Goal: Task Accomplishment & Management: Use online tool/utility

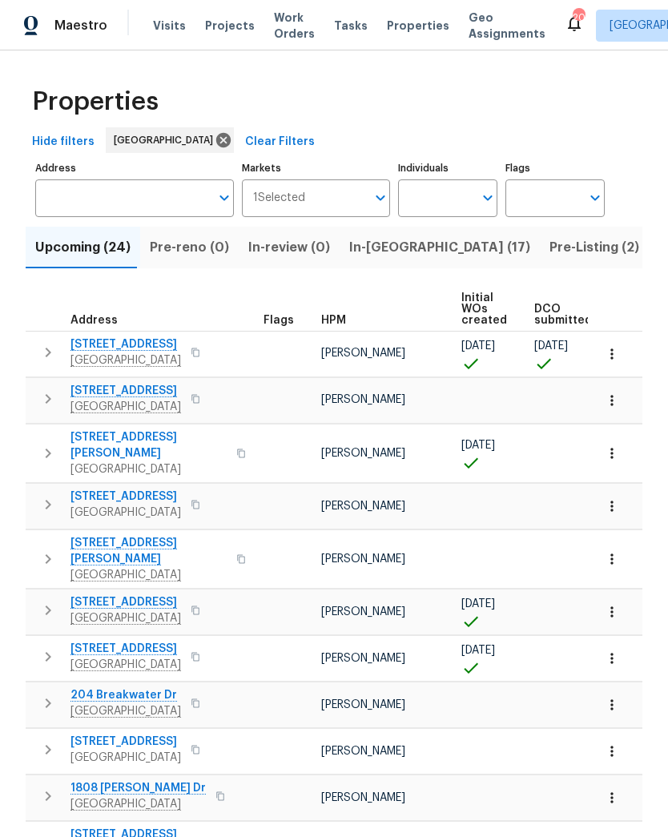
click at [132, 190] on input "Address" at bounding box center [122, 198] width 175 height 38
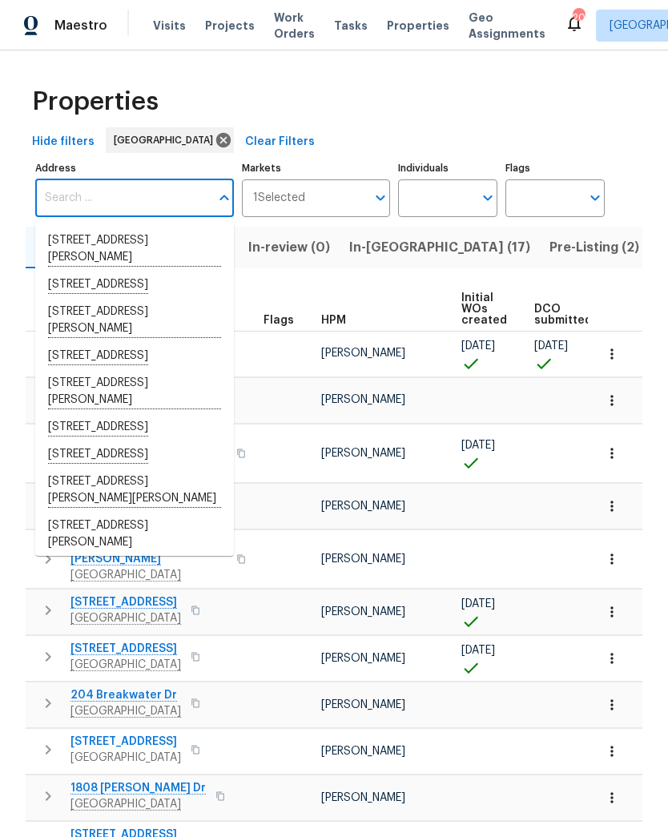
click at [90, 204] on input "Address" at bounding box center [122, 198] width 175 height 38
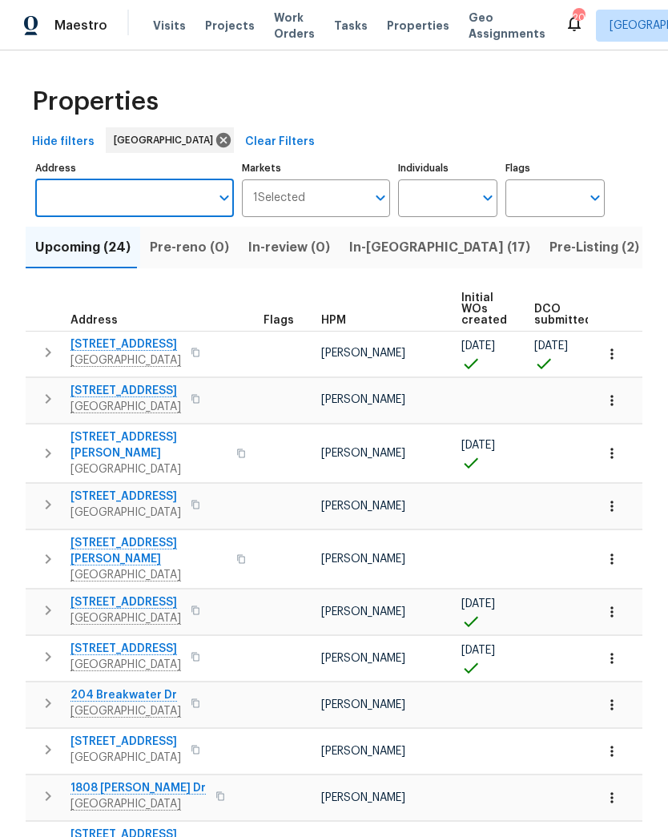
click at [88, 199] on input "Address" at bounding box center [122, 198] width 175 height 38
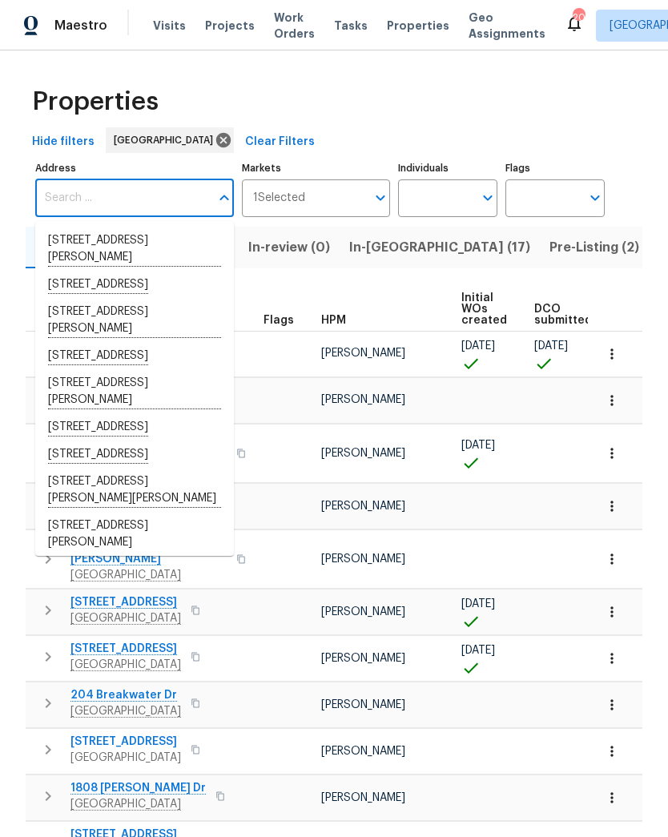
paste input "[STREET_ADDRESS], [DATE] · 11 AM–12 PM"
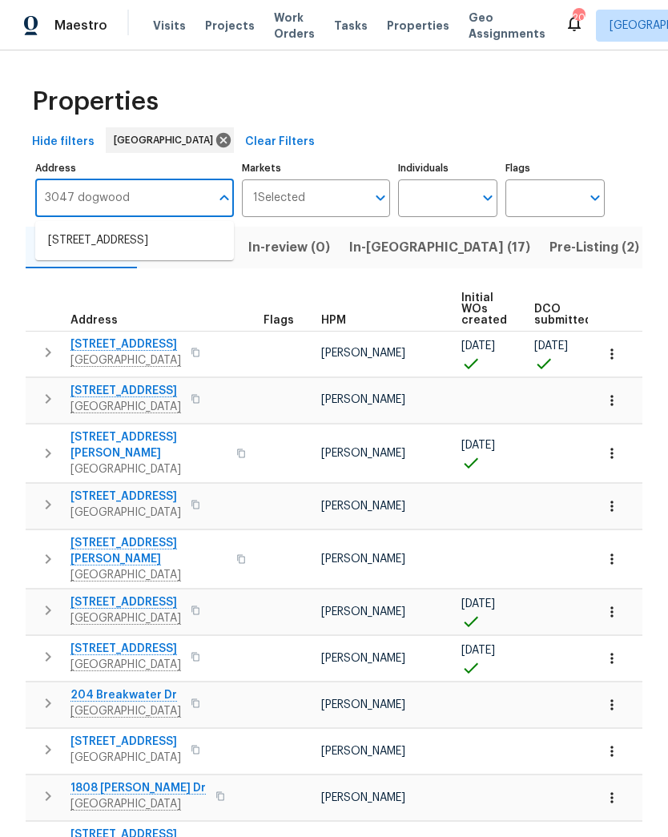
type input "3047 dogwood"
click at [107, 251] on li "[STREET_ADDRESS]" at bounding box center [134, 241] width 199 height 27
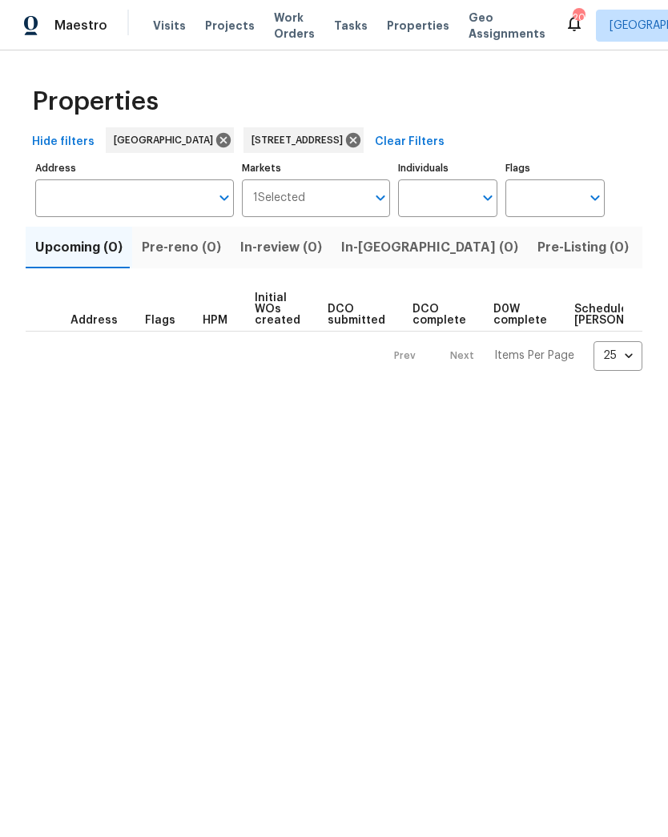
type input "[STREET_ADDRESS]"
click at [286, 20] on span "Work Orders" at bounding box center [294, 26] width 41 height 32
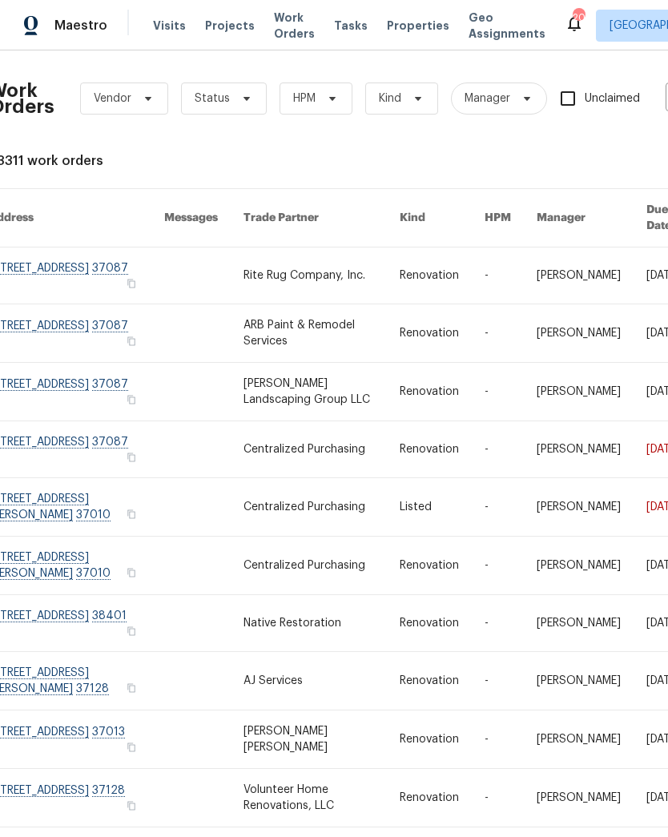
scroll to position [0, 12]
click at [227, 28] on span "Projects" at bounding box center [230, 26] width 50 height 16
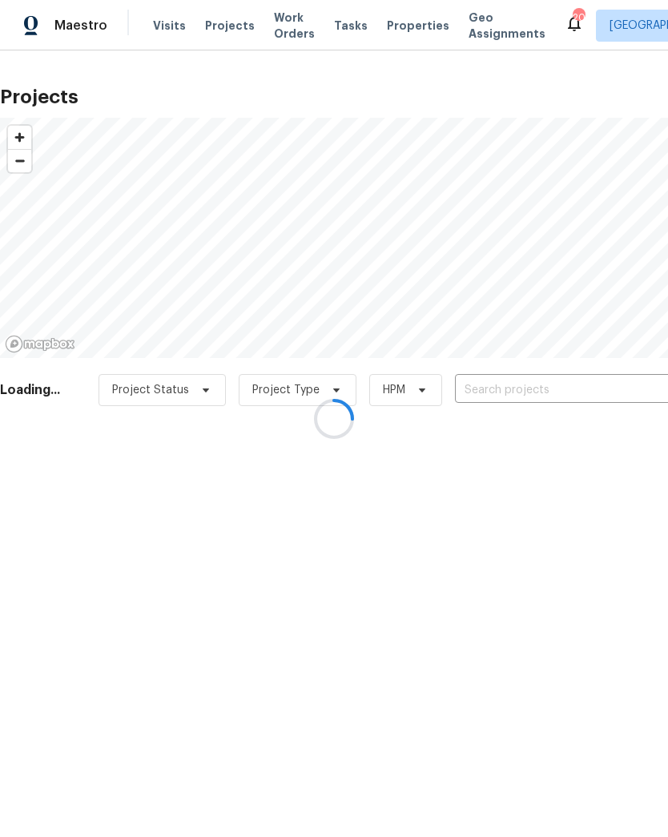
click at [180, 23] on div at bounding box center [334, 418] width 668 height 837
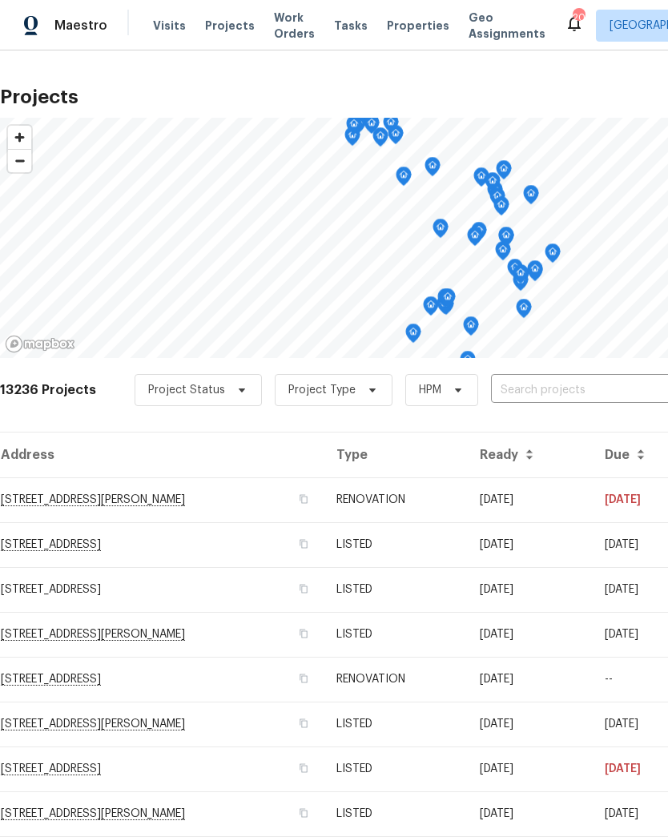
click at [568, 396] on input "text" at bounding box center [583, 390] width 184 height 25
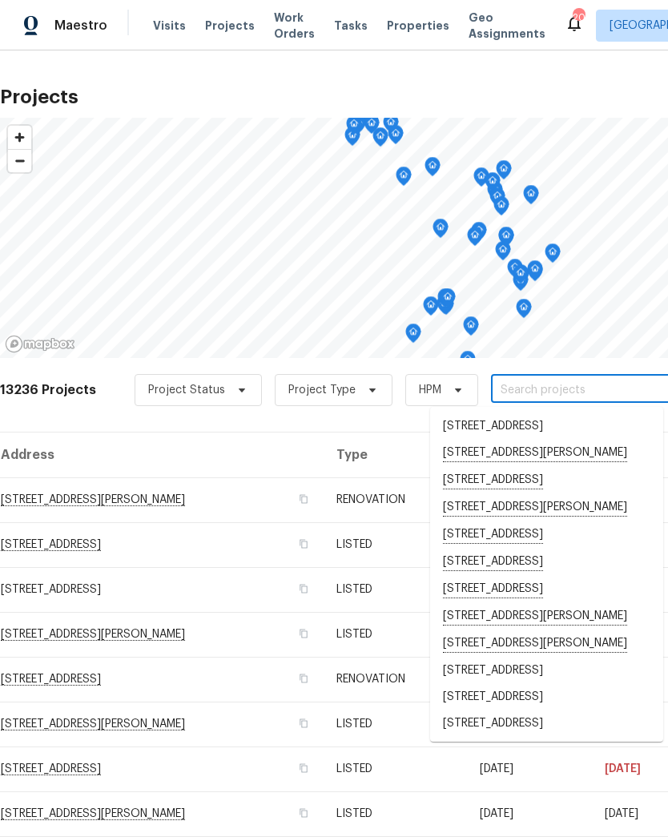
click at [543, 398] on input "text" at bounding box center [583, 390] width 184 height 25
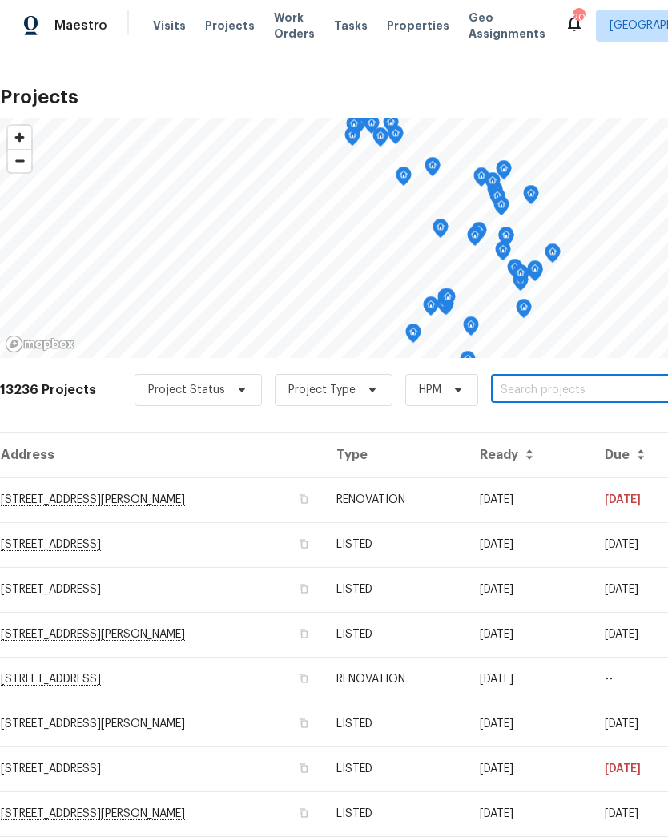
paste input "[STREET_ADDRESS], [DATE] · 11 AM–12 PM"
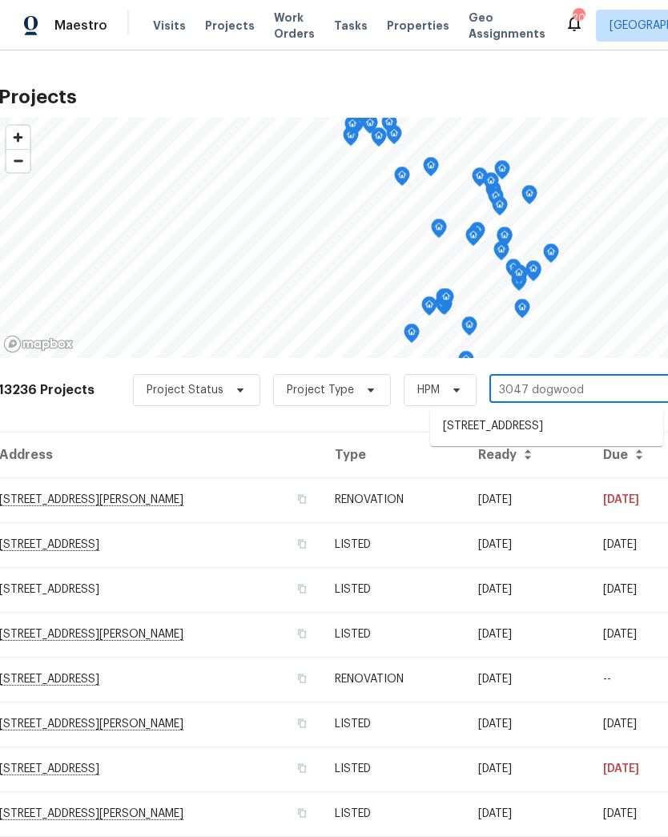
type input "3047 dogwood"
click at [547, 436] on li "[STREET_ADDRESS]" at bounding box center [546, 426] width 233 height 27
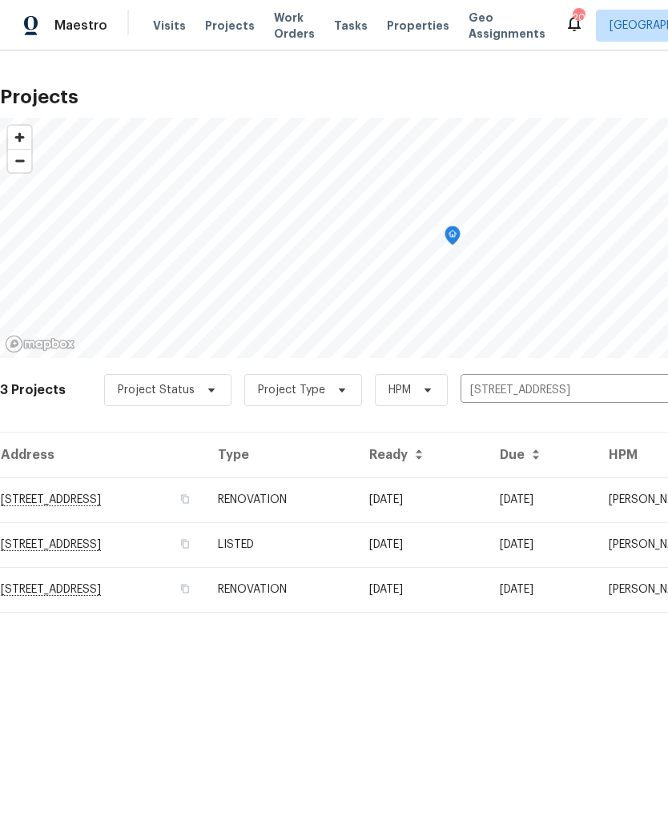
click at [155, 495] on td "[STREET_ADDRESS]" at bounding box center [102, 500] width 205 height 45
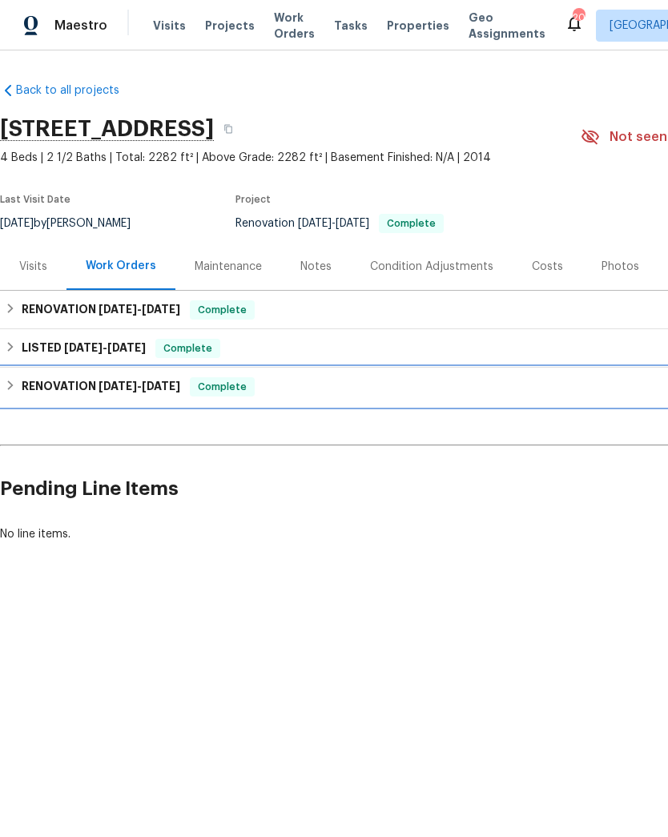
click at [173, 391] on span "[DATE]" at bounding box center [161, 386] width 38 height 11
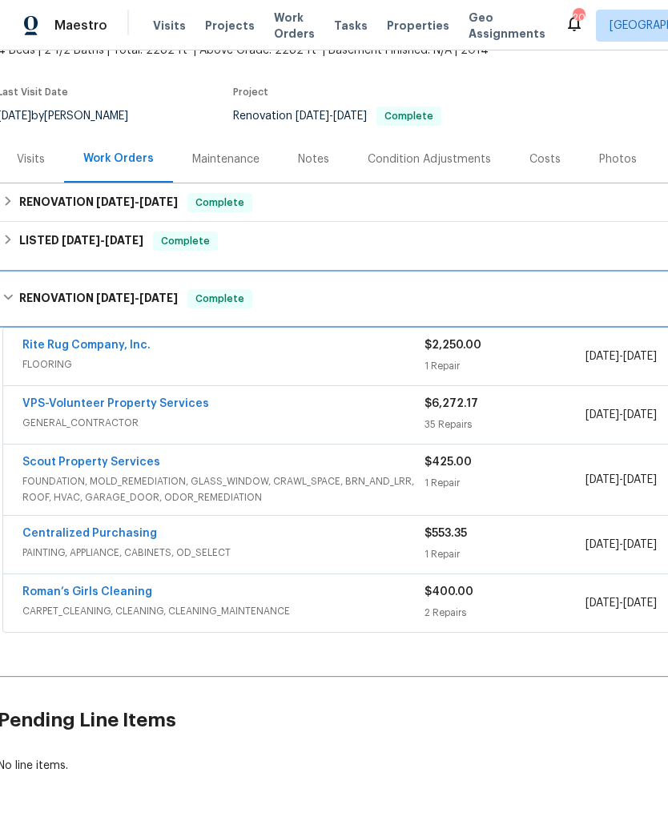
scroll to position [109, 4]
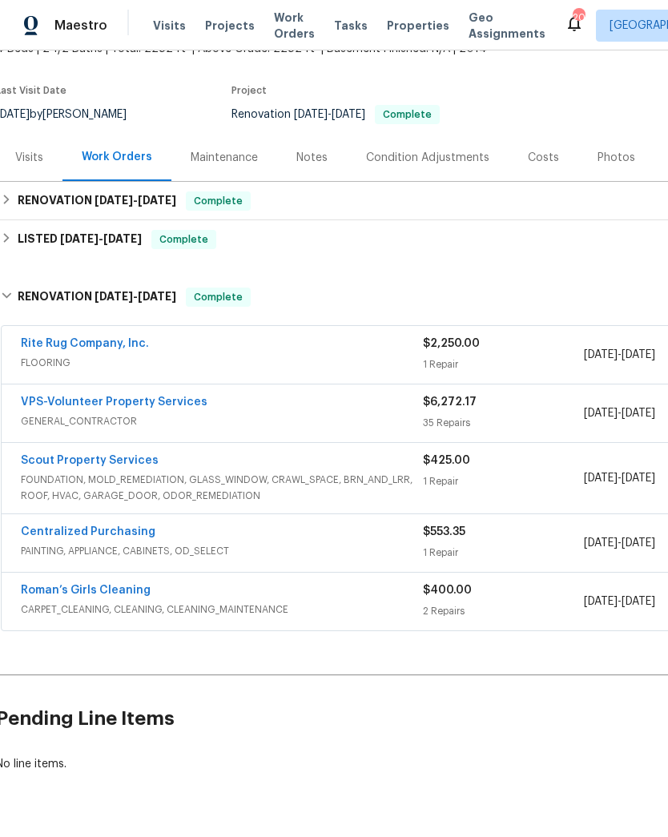
click at [317, 494] on span "FOUNDATION, MOLD_REMEDIATION, GLASS_WINDOW, CRAWL_SPACE, BRN_AND_LRR, ROOF, HVA…" at bounding box center [222, 488] width 402 height 32
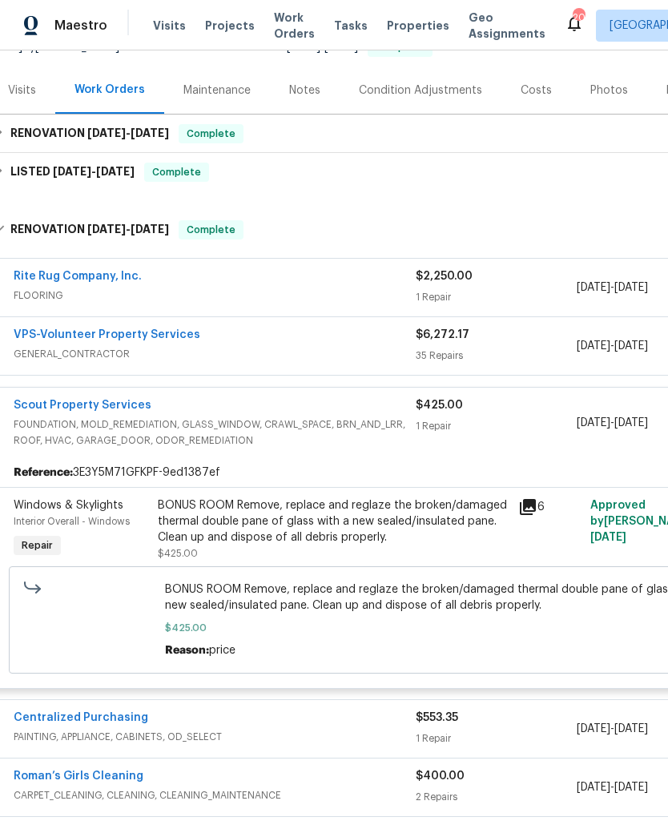
scroll to position [177, 11]
click at [529, 507] on icon at bounding box center [528, 506] width 16 height 16
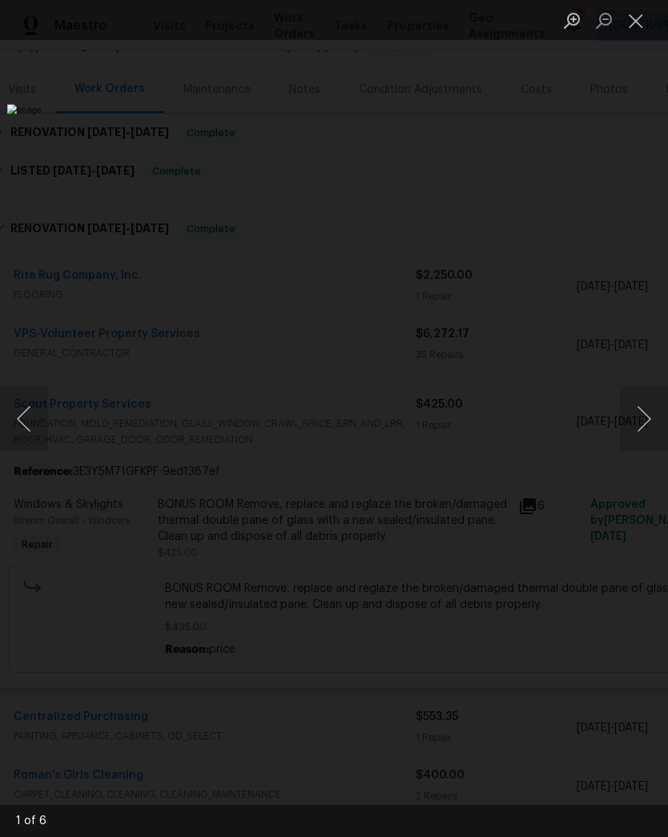
click at [643, 415] on button "Next image" at bounding box center [644, 419] width 48 height 64
click at [647, 421] on button "Next image" at bounding box center [644, 419] width 48 height 64
click at [650, 414] on button "Next image" at bounding box center [644, 419] width 48 height 64
click at [643, 417] on button "Next image" at bounding box center [644, 419] width 48 height 64
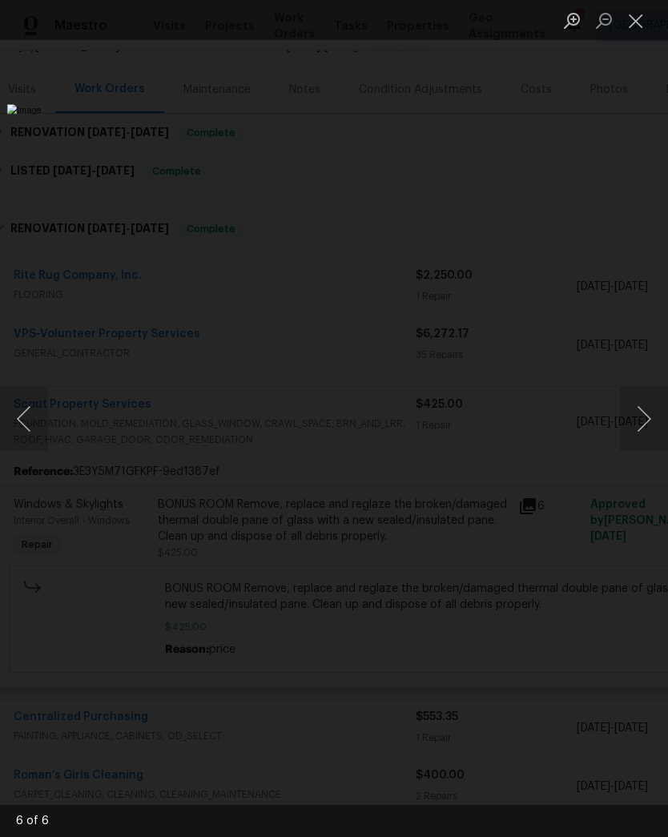
click at [631, 429] on button "Next image" at bounding box center [644, 419] width 48 height 64
click at [643, 400] on button "Next image" at bounding box center [644, 419] width 48 height 64
click at [27, 406] on button "Previous image" at bounding box center [24, 419] width 48 height 64
click at [26, 405] on button "Previous image" at bounding box center [24, 419] width 48 height 64
click at [20, 409] on button "Previous image" at bounding box center [24, 419] width 48 height 64
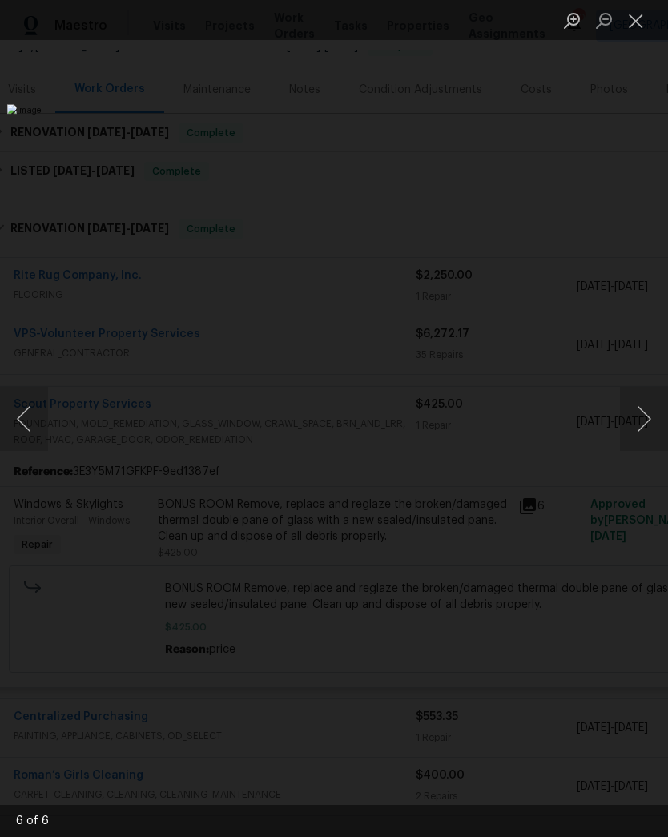
click at [28, 402] on button "Previous image" at bounding box center [24, 419] width 48 height 64
click at [642, 426] on button "Next image" at bounding box center [644, 419] width 48 height 64
click at [31, 409] on button "Previous image" at bounding box center [24, 419] width 48 height 64
click at [35, 424] on button "Previous image" at bounding box center [24, 419] width 48 height 64
click at [25, 417] on button "Previous image" at bounding box center [24, 419] width 48 height 64
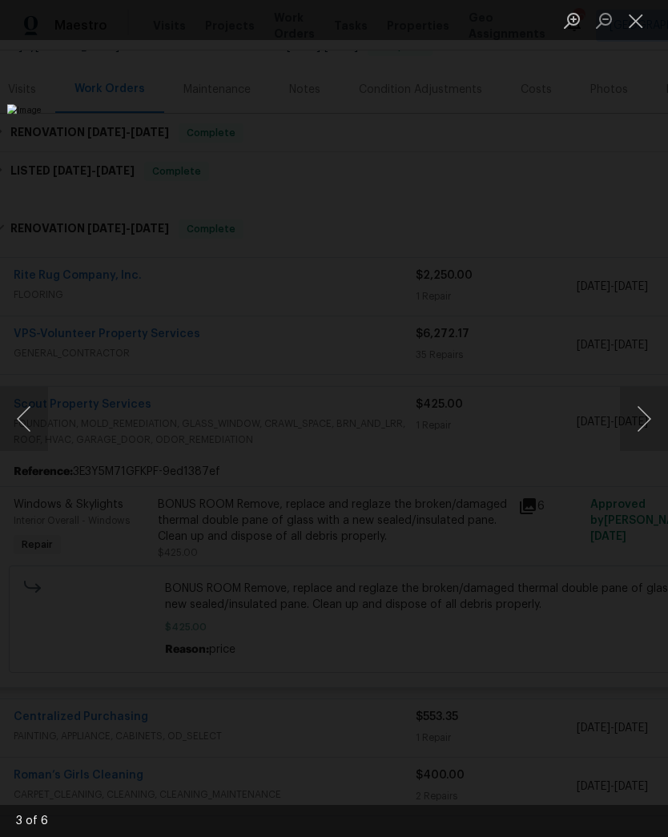
click at [634, 406] on button "Next image" at bounding box center [644, 419] width 48 height 64
click at [648, 441] on button "Next image" at bounding box center [644, 419] width 48 height 64
click at [651, 426] on button "Next image" at bounding box center [644, 419] width 48 height 64
click at [647, 426] on button "Next image" at bounding box center [644, 419] width 48 height 64
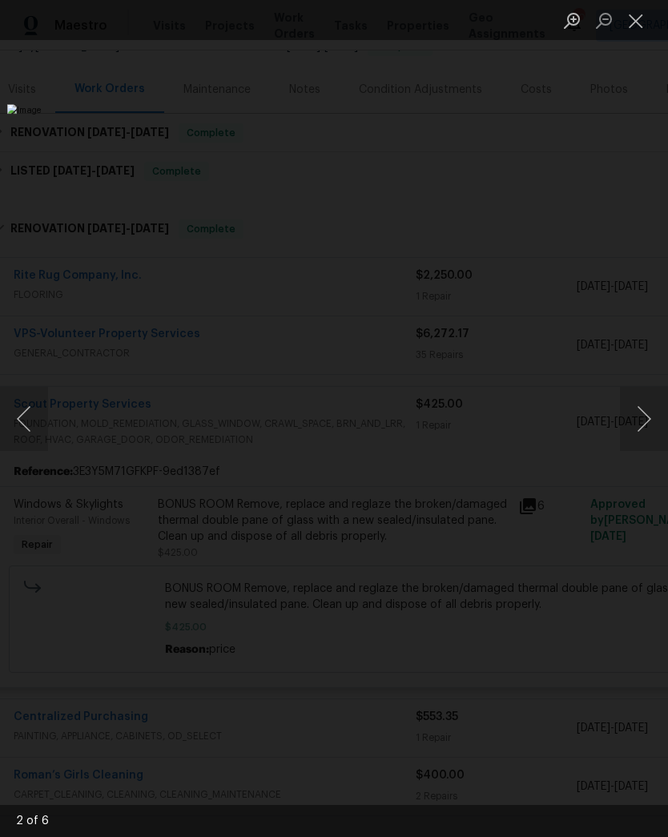
click at [639, 22] on button "Close lightbox" at bounding box center [636, 20] width 32 height 28
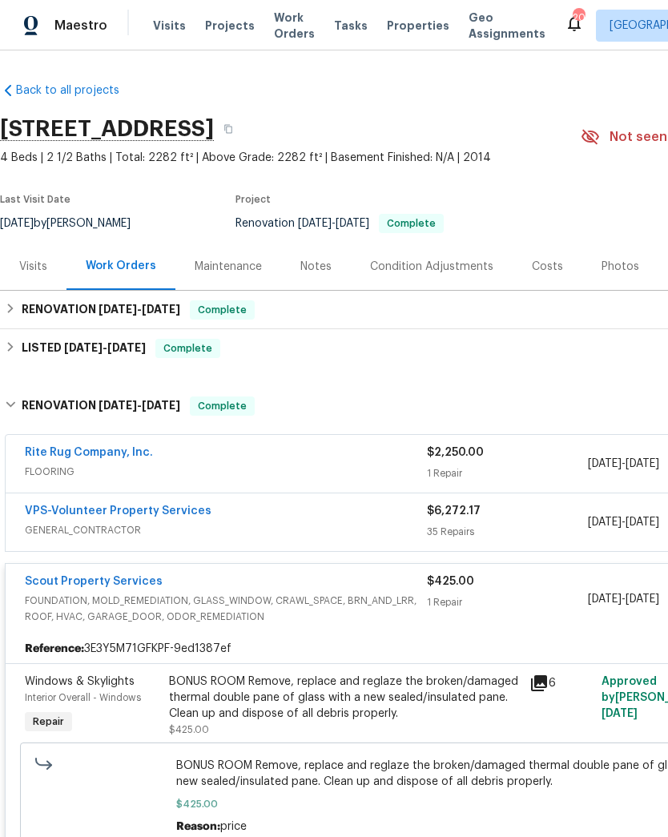
scroll to position [0, 0]
click at [233, 124] on icon "button" at bounding box center [229, 129] width 10 height 10
click at [328, 268] on div "Notes" at bounding box center [315, 267] width 31 height 16
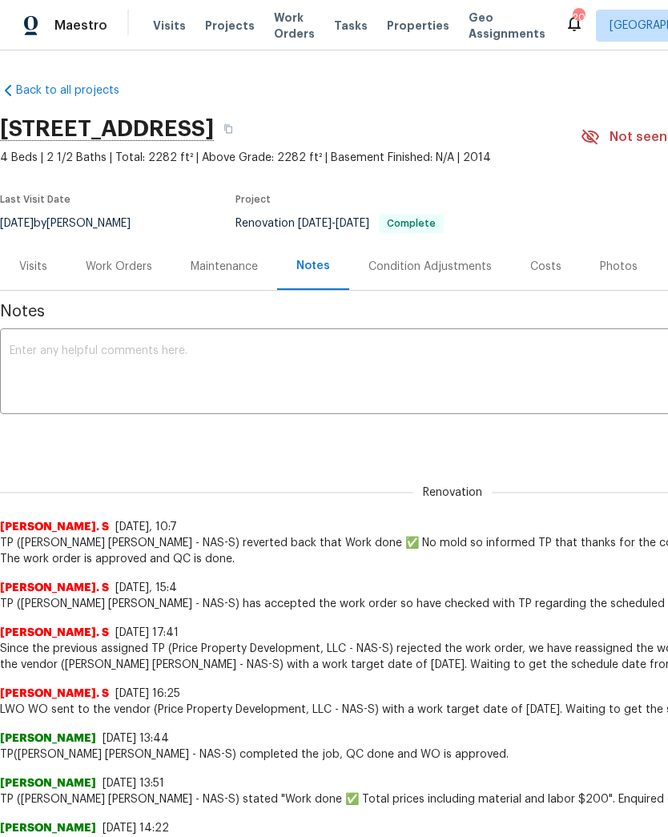
click at [253, 365] on textarea at bounding box center [453, 373] width 886 height 56
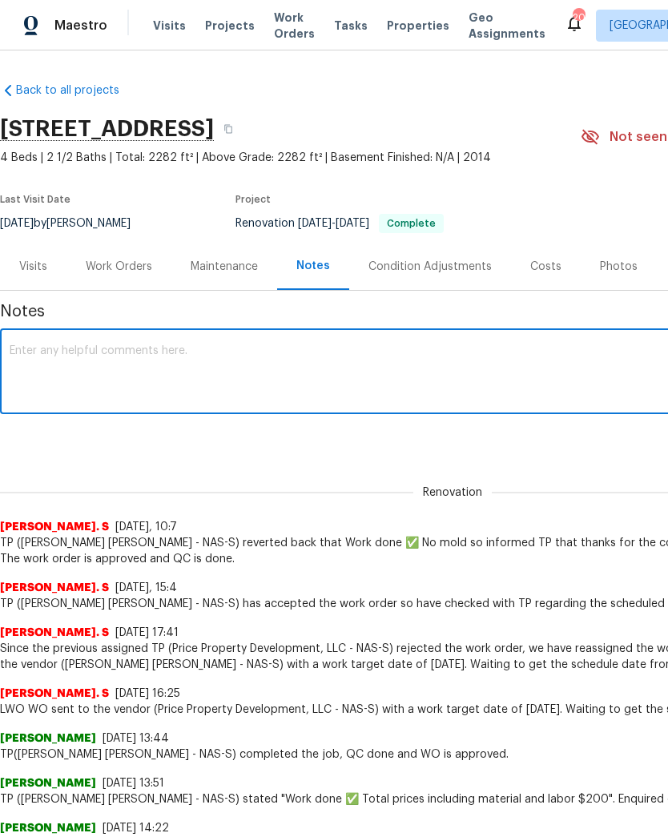
click at [80, 361] on textarea at bounding box center [453, 373] width 886 height 56
paste textarea "[URL][DOMAIN_NAME]"
click at [551, 356] on textarea "[URL][DOMAIN_NAME]" at bounding box center [453, 373] width 886 height 56
click at [642, 349] on textarea "[URL][DOMAIN_NAME]; completed home health check," at bounding box center [453, 373] width 886 height 56
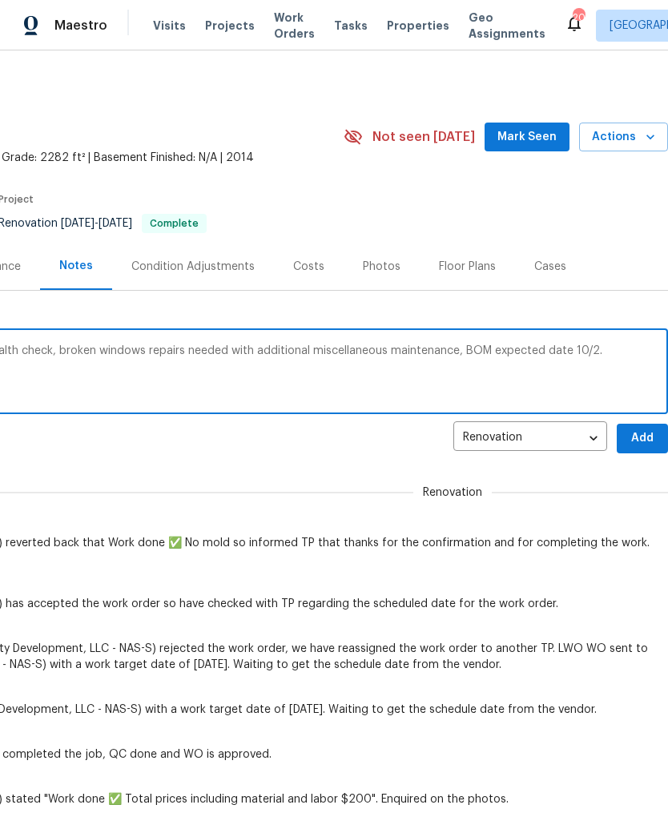
scroll to position [0, 237]
type textarea "[URL][DOMAIN_NAME]; completed home health check, broken windows repairs needed …"
click at [636, 430] on span "Add" at bounding box center [643, 439] width 26 height 20
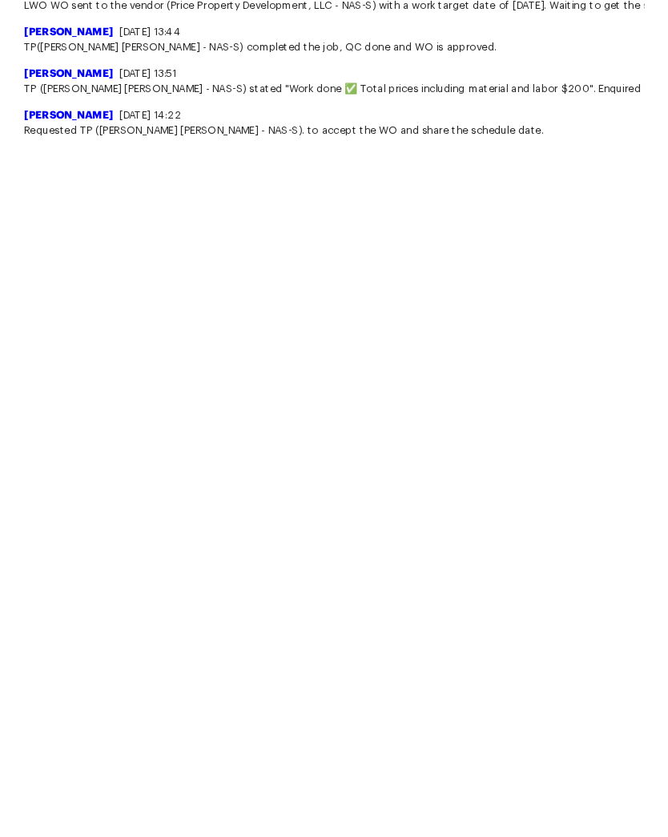
scroll to position [853, 0]
